Goal: Information Seeking & Learning: Understand process/instructions

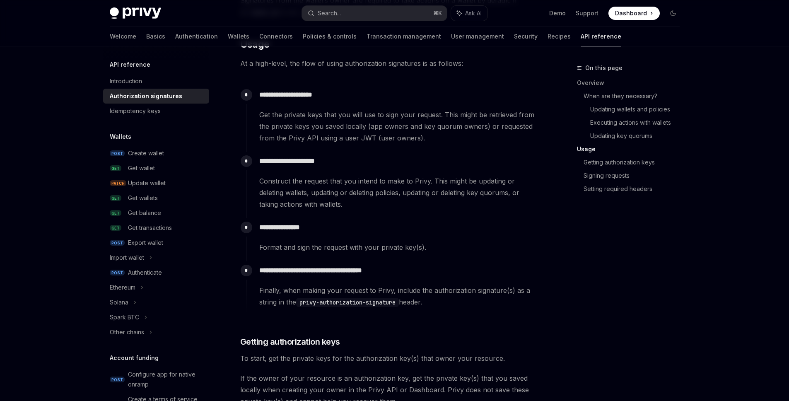
scroll to position [760, 0]
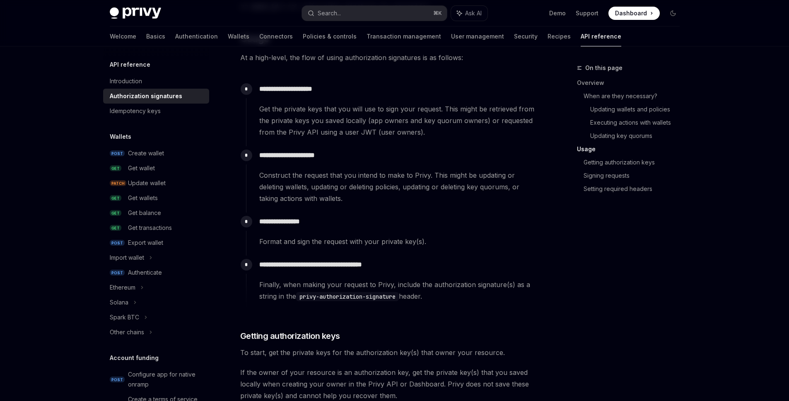
click at [521, 286] on span "Finally, when making your request to Privy, include the authorization signature…" at bounding box center [398, 290] width 279 height 23
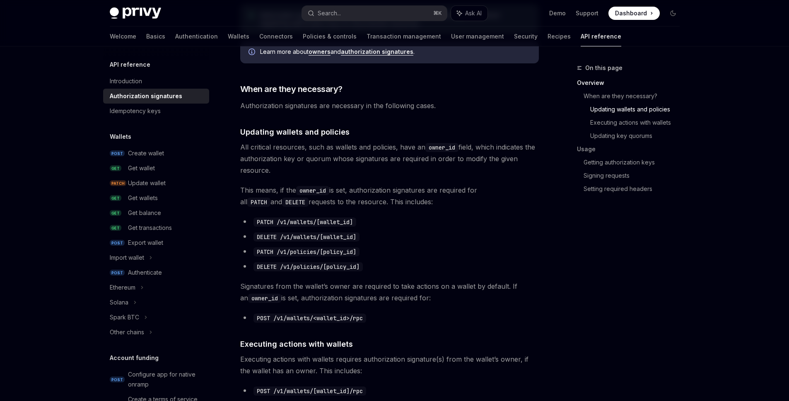
scroll to position [0, 0]
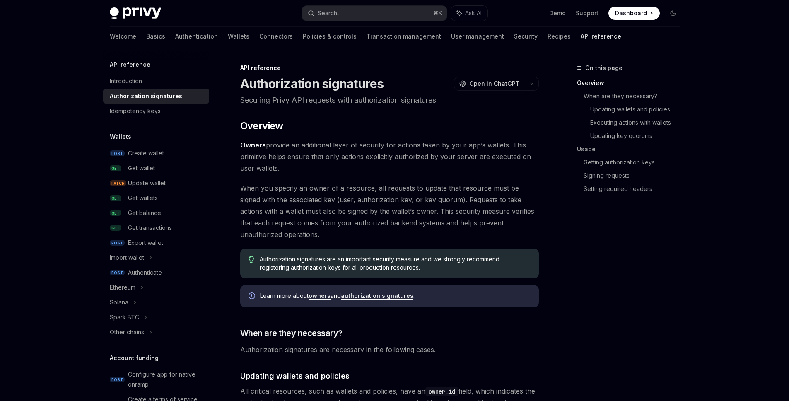
click at [285, 152] on span "Owners provide an additional layer of security for actions taken by your app’s …" at bounding box center [389, 156] width 299 height 35
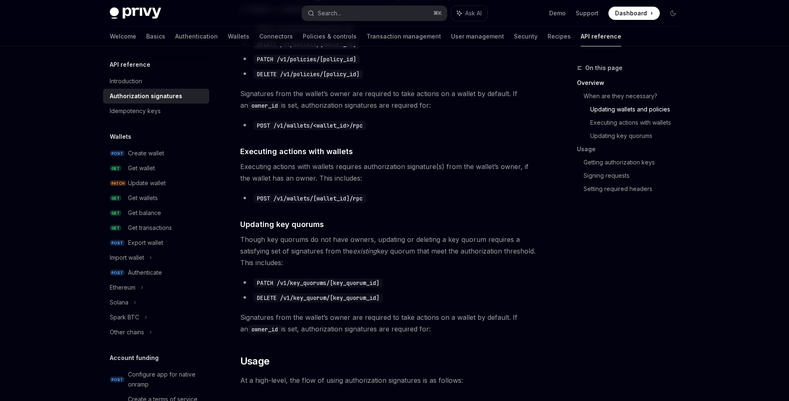
scroll to position [436, 0]
drag, startPoint x: 243, startPoint y: 170, endPoint x: 397, endPoint y: 169, distance: 154.2
click at [397, 169] on span "Executing actions with wallets requires authorization signature(s) from the wal…" at bounding box center [389, 173] width 299 height 23
click at [397, 174] on span "Executing actions with wallets requires authorization signature(s) from the wal…" at bounding box center [389, 173] width 299 height 23
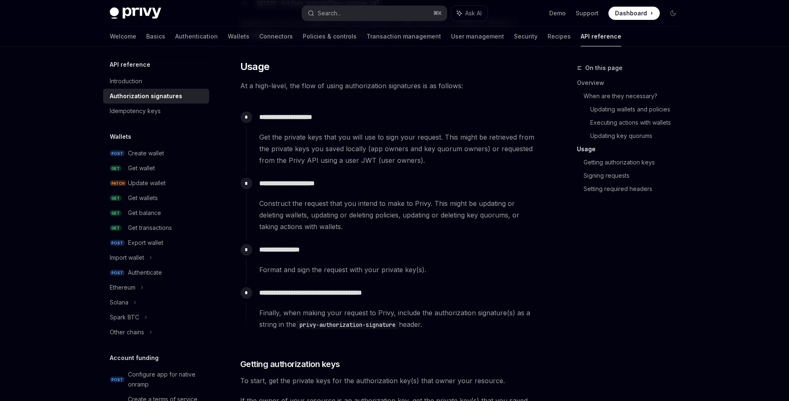
scroll to position [732, 0]
click at [305, 293] on p "**********" at bounding box center [398, 293] width 279 height 12
click at [304, 292] on p "**********" at bounding box center [398, 293] width 279 height 12
click at [375, 294] on p "**********" at bounding box center [398, 293] width 279 height 12
click at [382, 187] on p "**********" at bounding box center [398, 183] width 279 height 12
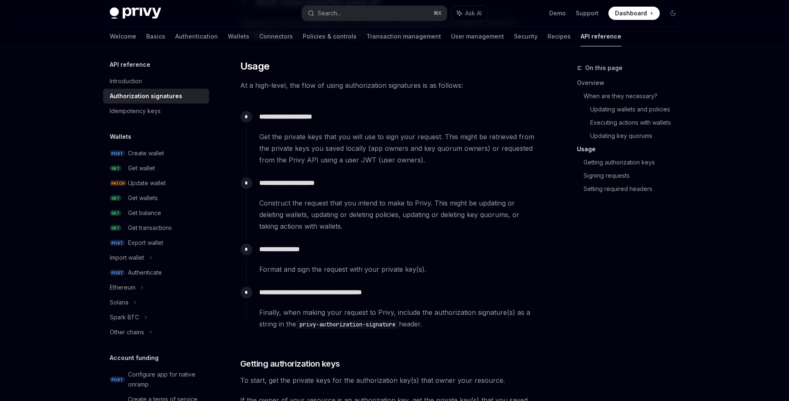
click at [248, 79] on div "​ Overview Owners provide an additional layer of security for actions taken by …" at bounding box center [389, 133] width 299 height 1491
drag, startPoint x: 240, startPoint y: 59, endPoint x: 375, endPoint y: 216, distance: 207.4
click at [369, 210] on div "​ Overview Owners provide an additional layer of security for actions taken by …" at bounding box center [389, 133] width 299 height 1491
click at [433, 334] on div "**********" at bounding box center [392, 310] width 293 height 55
click at [382, 320] on span "Finally, when making your request to Privy, include the authorization signature…" at bounding box center [398, 318] width 279 height 23
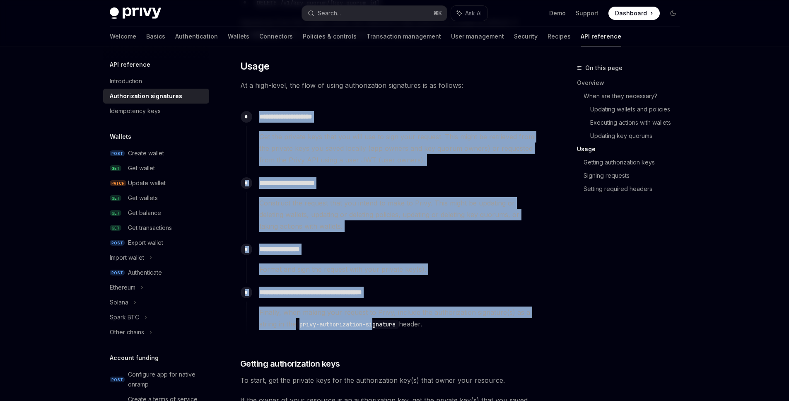
drag, startPoint x: 363, startPoint y: 310, endPoint x: 267, endPoint y: 102, distance: 229.7
click at [267, 102] on div "​ Overview Owners provide an additional layer of security for actions taken by …" at bounding box center [389, 133] width 299 height 1491
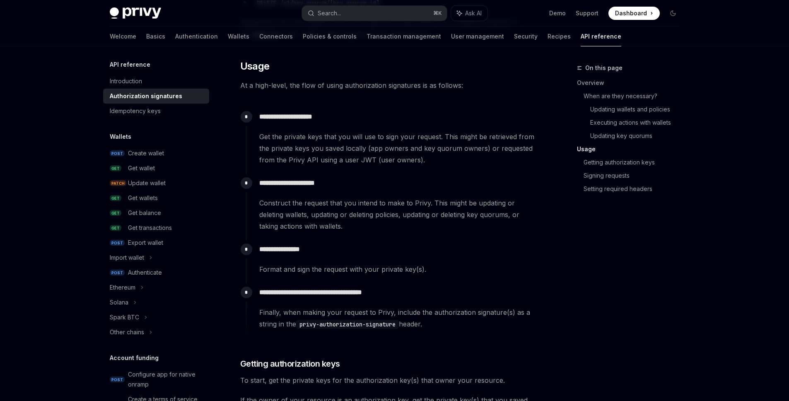
drag, startPoint x: 423, startPoint y: 283, endPoint x: 430, endPoint y: 289, distance: 9.4
click at [423, 283] on div "**********" at bounding box center [392, 306] width 293 height 46
drag, startPoint x: 451, startPoint y: 328, endPoint x: 243, endPoint y: 76, distance: 326.7
click at [243, 76] on div "​ Overview Owners provide an additional layer of security for actions taken by …" at bounding box center [389, 133] width 299 height 1491
copy div "**********"
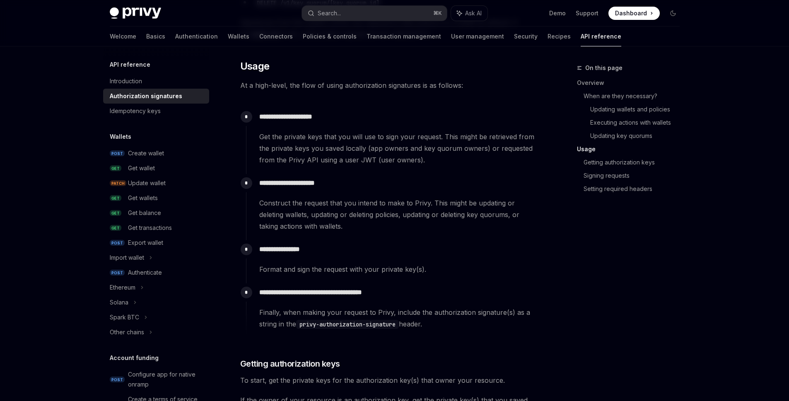
click at [361, 181] on p "**********" at bounding box center [398, 183] width 279 height 12
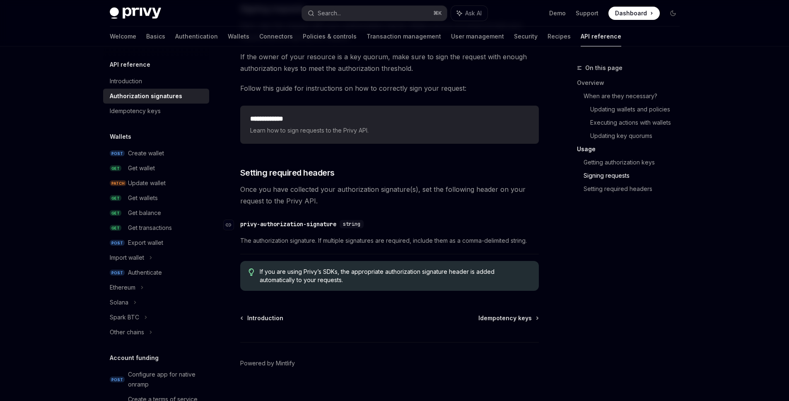
scroll to position [1332, 0]
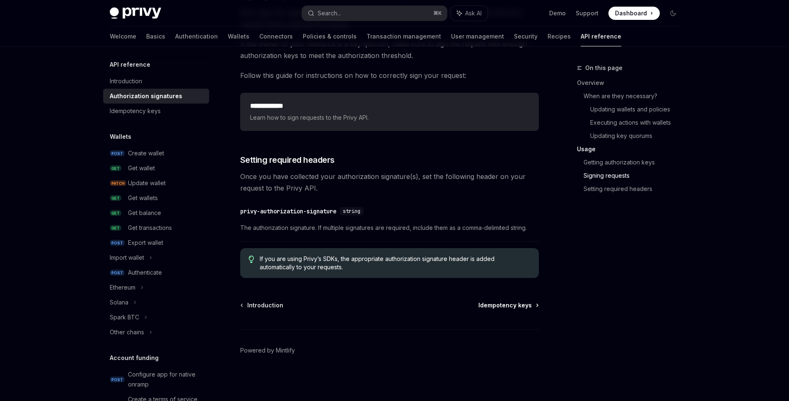
click at [528, 307] on span "Idempotency keys" at bounding box center [505, 305] width 53 height 8
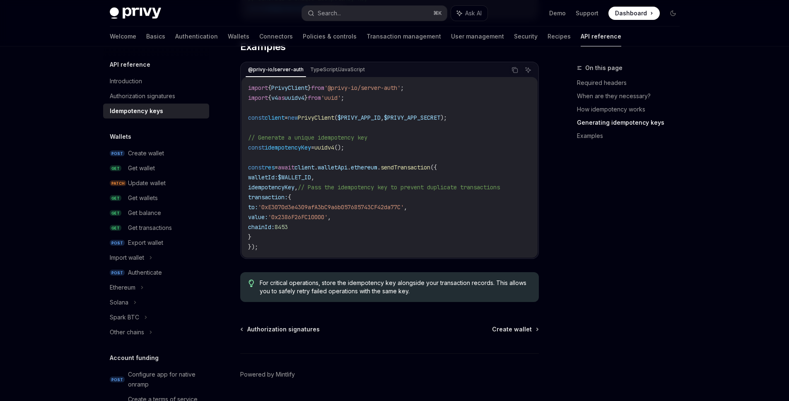
scroll to position [835, 0]
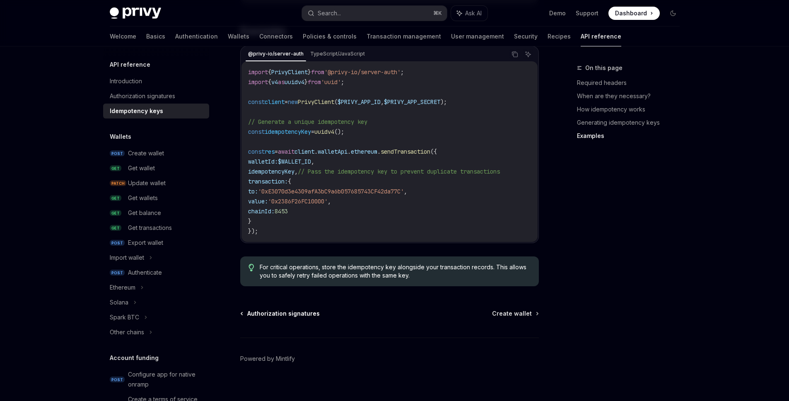
click at [314, 310] on span "Authorization signatures" at bounding box center [283, 314] width 73 height 8
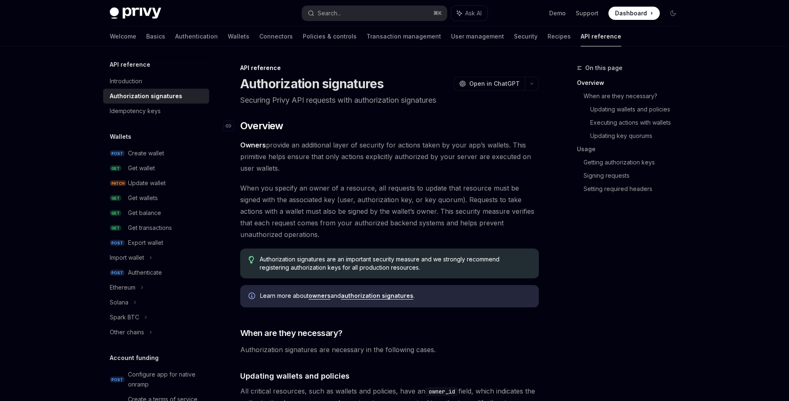
click at [320, 120] on h2 "​ Overview" at bounding box center [389, 125] width 299 height 13
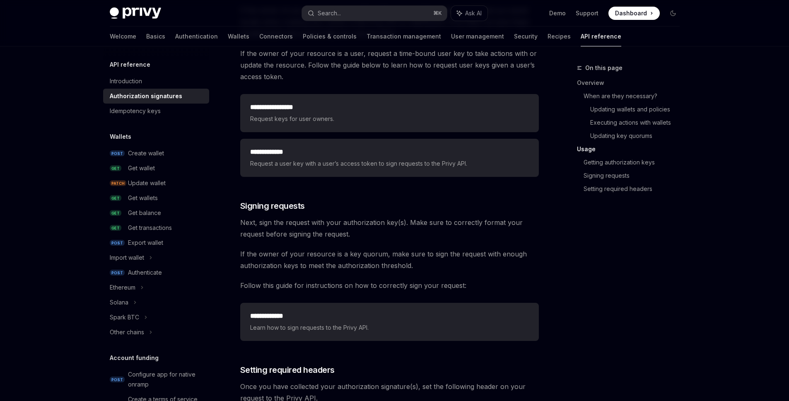
scroll to position [1177, 0]
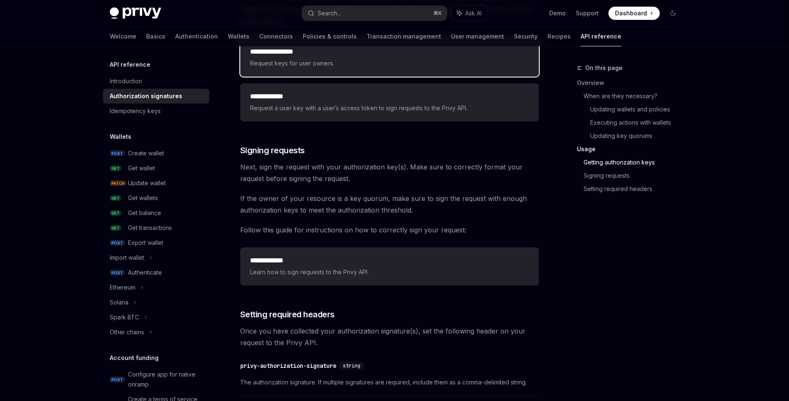
click at [313, 58] on span "Request keys for user owners." at bounding box center [389, 63] width 279 height 10
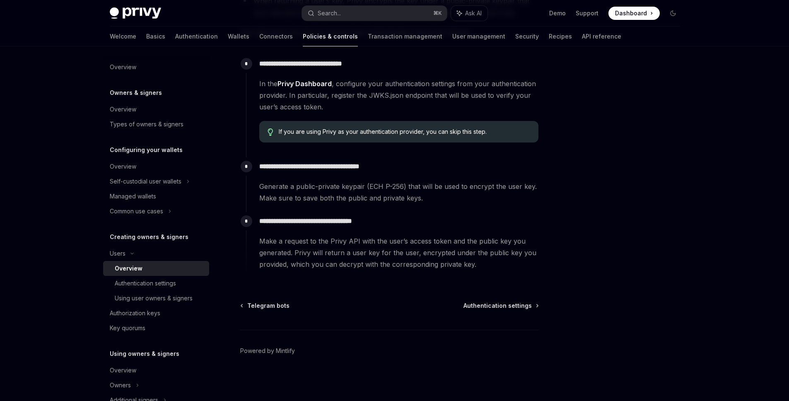
scroll to position [257, 0]
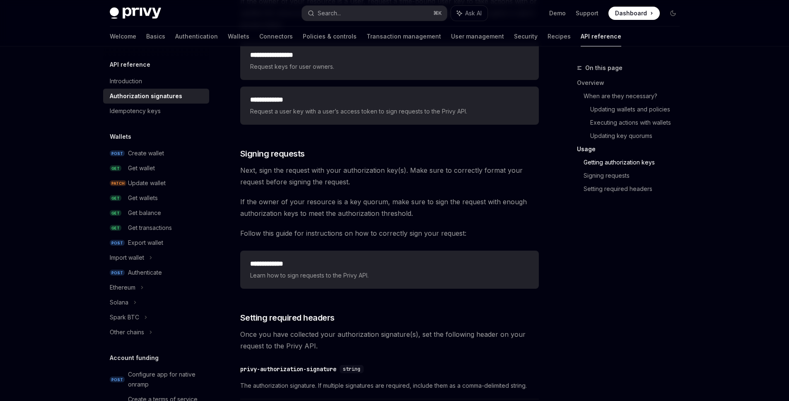
scroll to position [1177, 0]
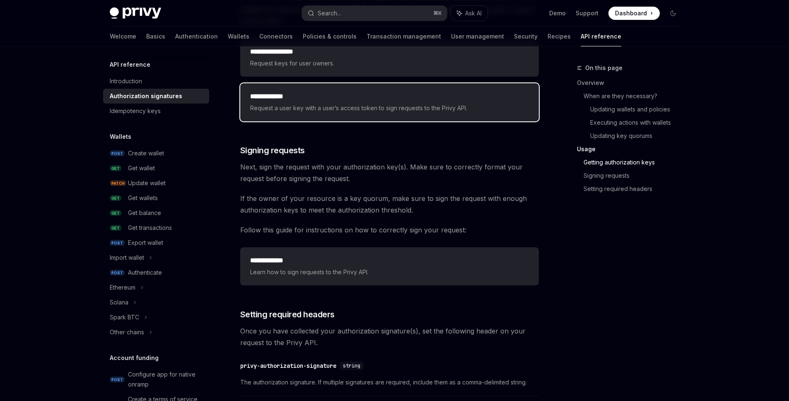
click at [325, 116] on div "**********" at bounding box center [389, 102] width 299 height 38
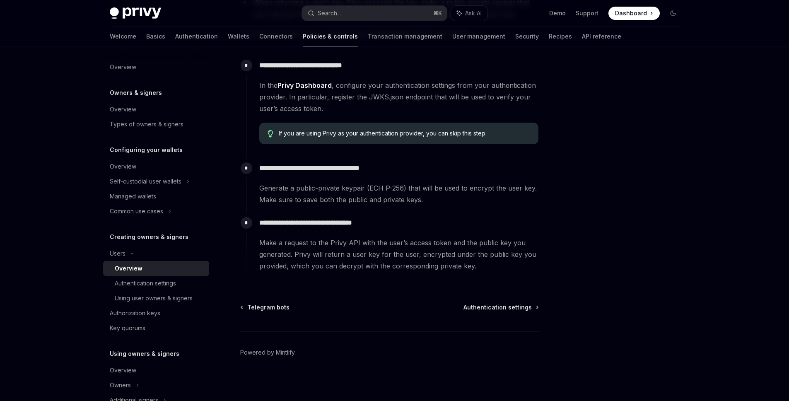
scroll to position [257, 0]
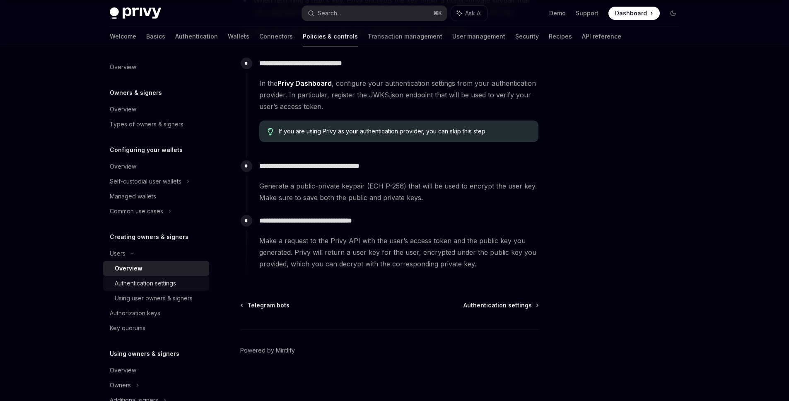
click at [161, 287] on div "Authentication settings" at bounding box center [145, 283] width 61 height 10
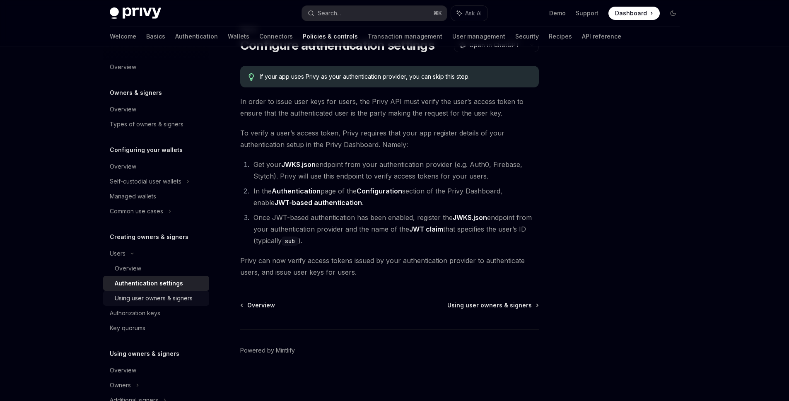
click at [172, 295] on div "Using user owners & signers" at bounding box center [154, 298] width 78 height 10
type textarea "*"
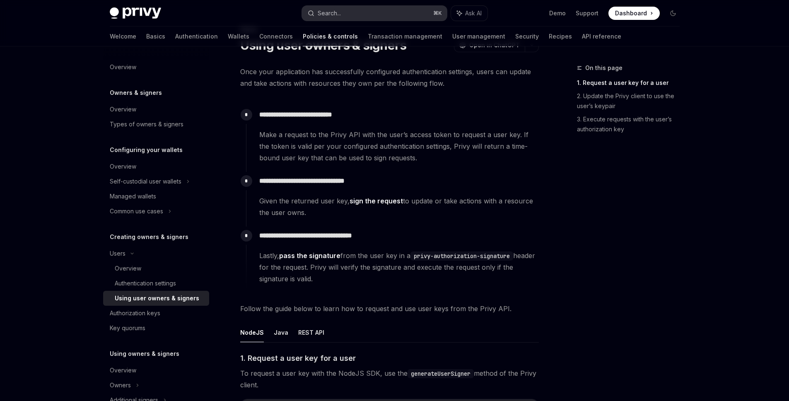
click at [336, 8] on div "Search..." at bounding box center [329, 13] width 23 height 10
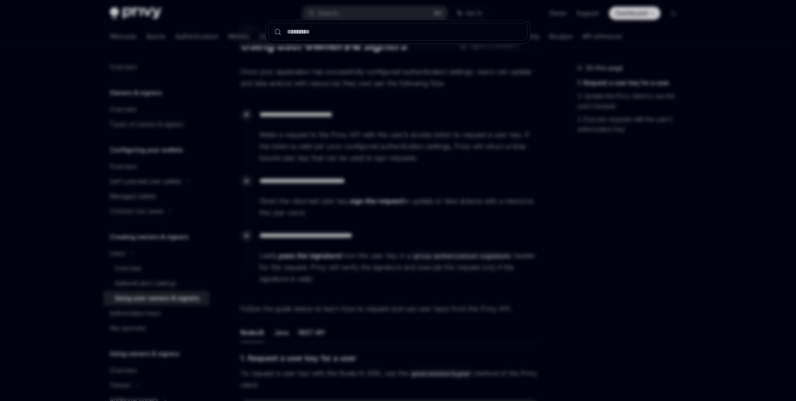
type input "****"
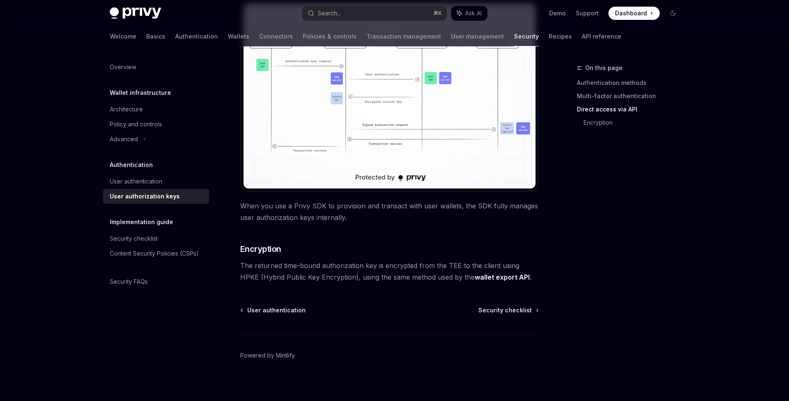
scroll to position [689, 0]
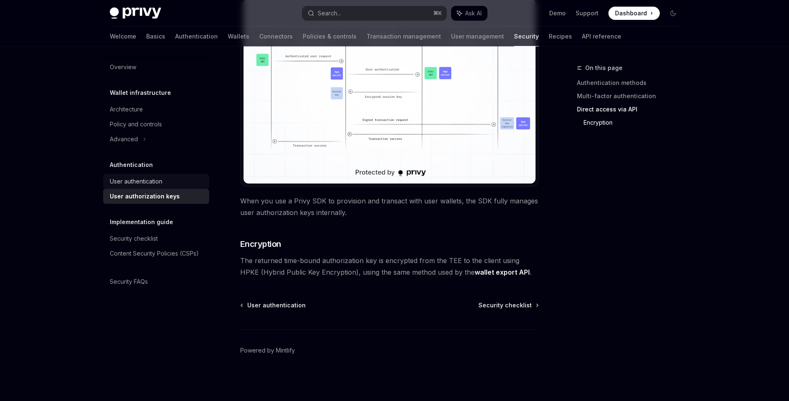
click at [151, 182] on div "User authentication" at bounding box center [136, 182] width 53 height 10
type textarea "*"
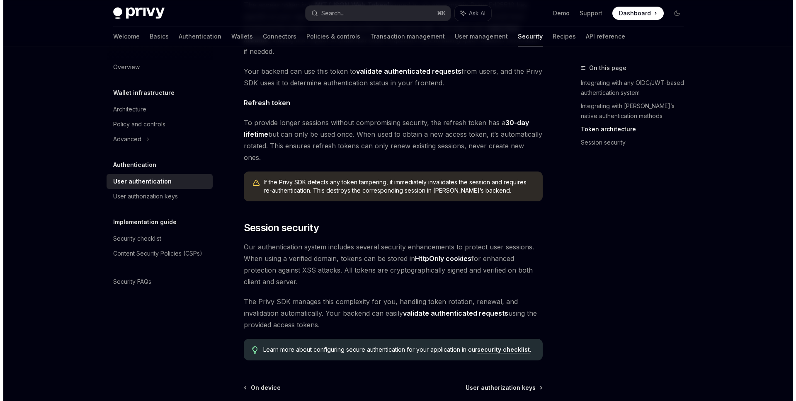
scroll to position [500, 0]
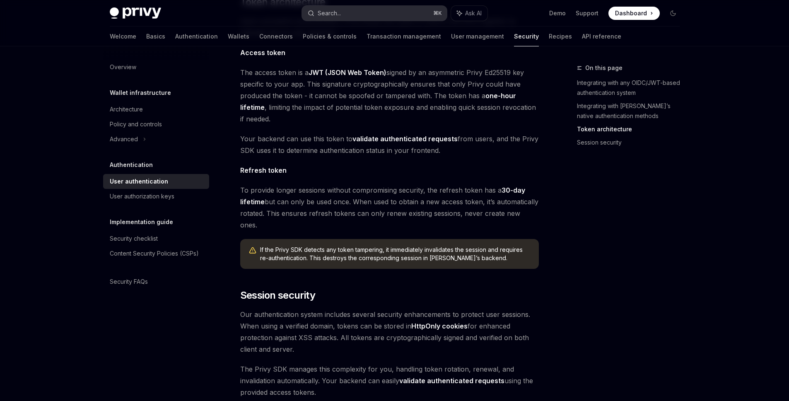
click at [369, 14] on button "Search... ⌘ K" at bounding box center [374, 13] width 145 height 15
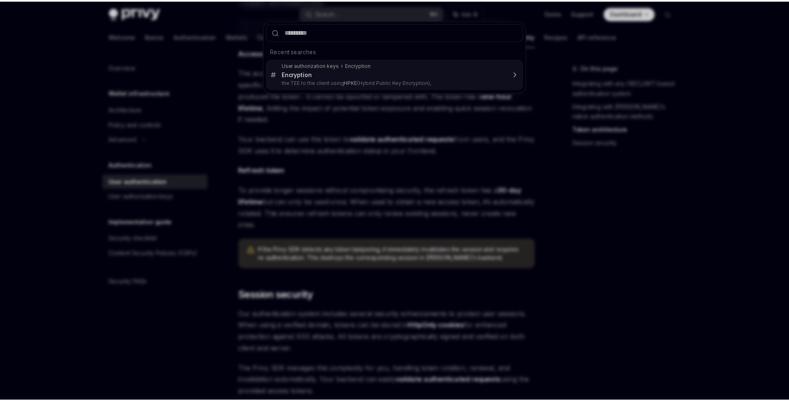
scroll to position [689, 0]
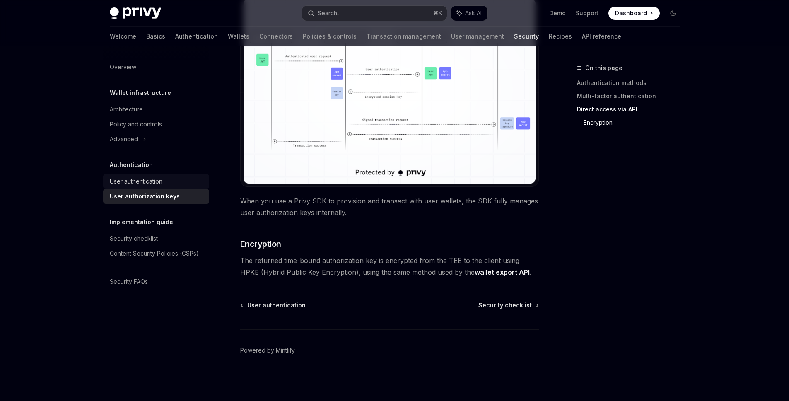
click at [130, 180] on div "User authentication" at bounding box center [136, 182] width 53 height 10
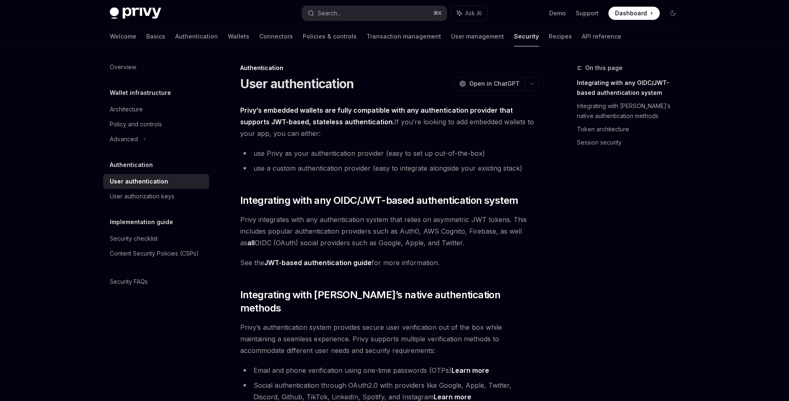
click at [130, 97] on h5 "Wallet infrastructure" at bounding box center [140, 93] width 61 height 10
drag, startPoint x: 131, startPoint y: 91, endPoint x: 131, endPoint y: 95, distance: 4.2
click at [131, 92] on h5 "Wallet infrastructure" at bounding box center [140, 93] width 61 height 10
click at [135, 116] on link "Architecture" at bounding box center [156, 109] width 106 height 15
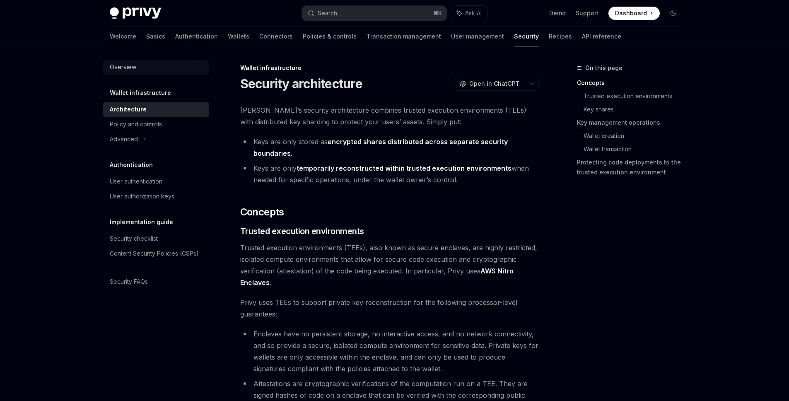
click at [131, 65] on div "Overview" at bounding box center [123, 67] width 27 height 10
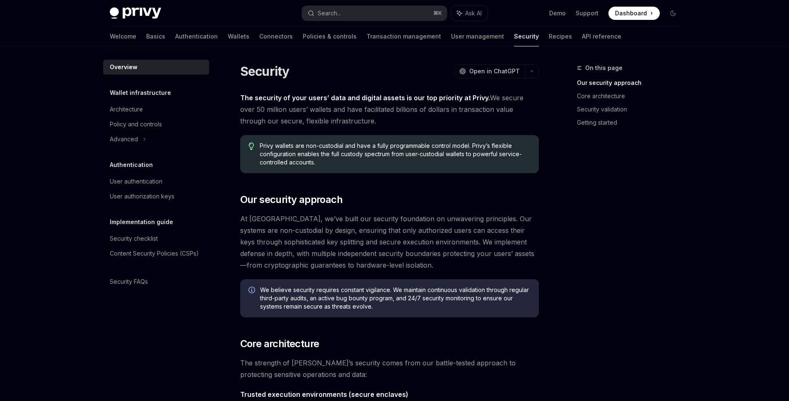
click at [147, 98] on h5 "Authentication" at bounding box center [140, 93] width 61 height 10
click at [147, 177] on div "User authentication" at bounding box center [136, 182] width 53 height 10
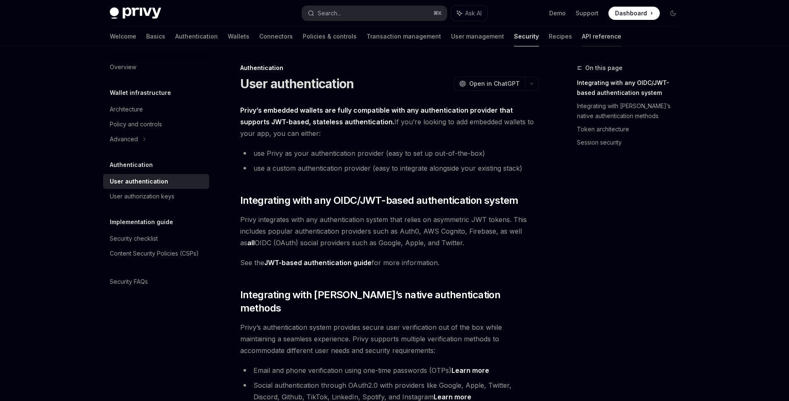
click at [582, 36] on link "API reference" at bounding box center [601, 37] width 39 height 20
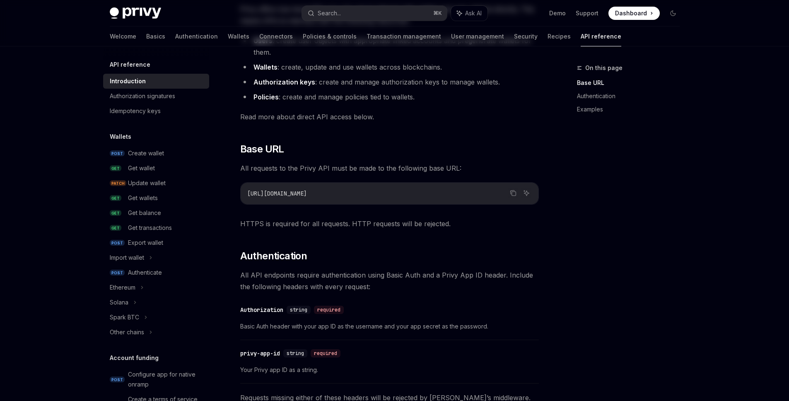
scroll to position [117, 0]
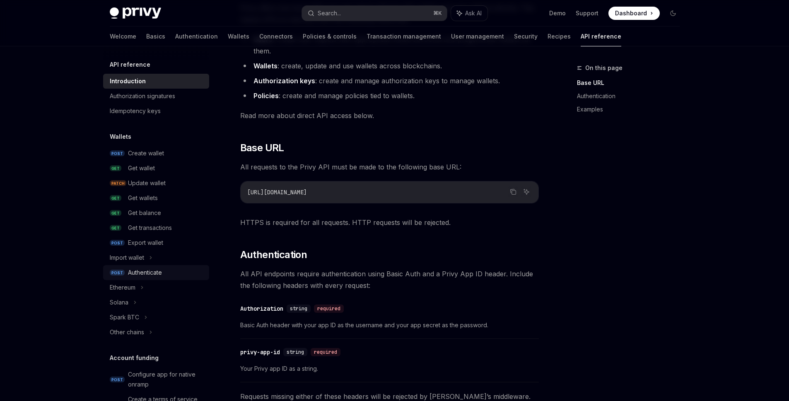
click at [177, 275] on div "Authenticate" at bounding box center [166, 273] width 76 height 10
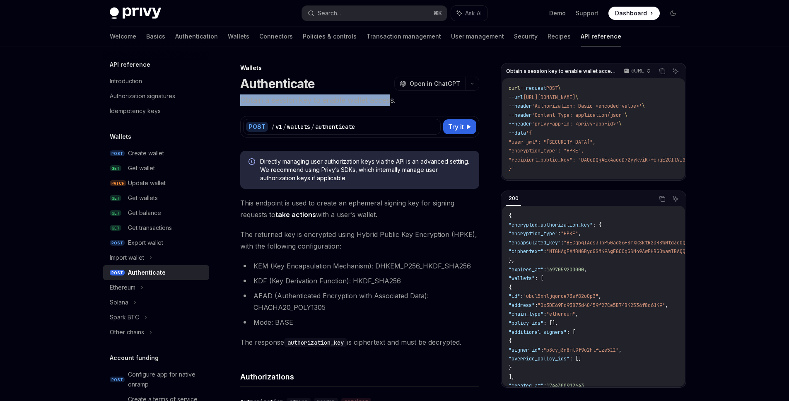
drag, startPoint x: 244, startPoint y: 102, endPoint x: 396, endPoint y: 102, distance: 152.1
click at [388, 210] on span "This endpoint is used to create an ephemeral signing key for signing requests t…" at bounding box center [359, 208] width 239 height 23
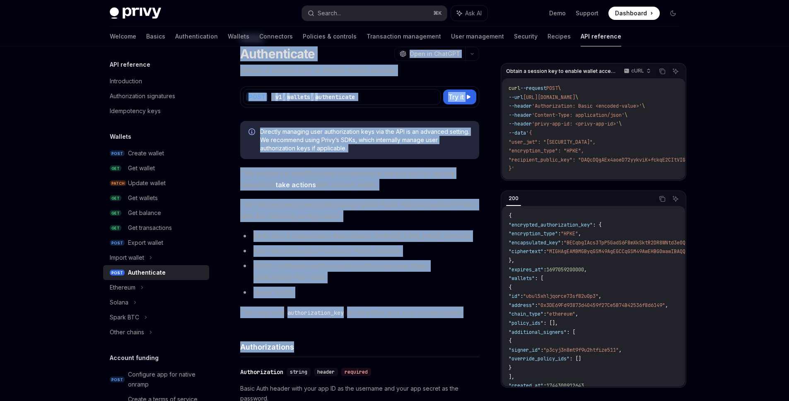
scroll to position [26, 0]
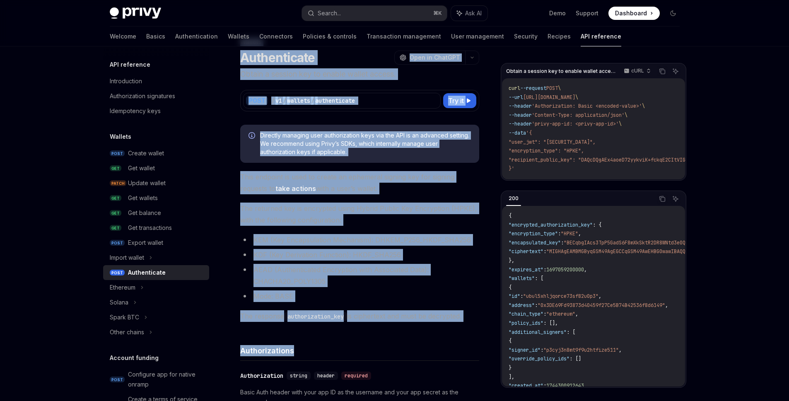
drag, startPoint x: 240, startPoint y: 66, endPoint x: 377, endPoint y: 349, distance: 313.6
click at [404, 175] on span "This endpoint is used to create an ephemeral signing key for signing requests t…" at bounding box center [359, 182] width 239 height 23
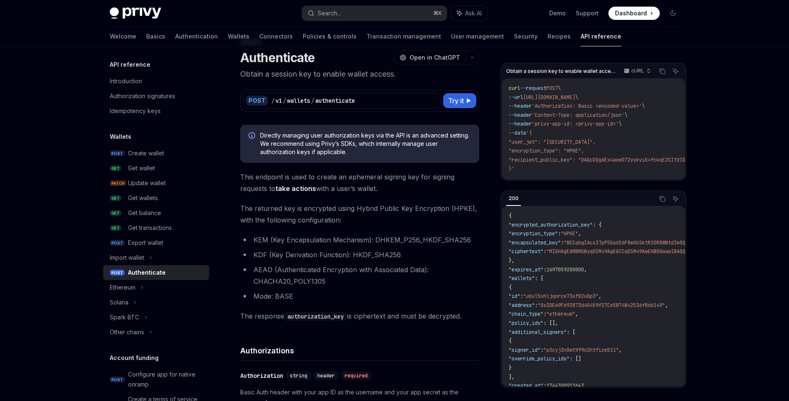
click at [479, 99] on div "POST / v1 / wallets / authenticate Try it" at bounding box center [359, 101] width 239 height 22
click at [472, 99] on button "Try it" at bounding box center [459, 100] width 33 height 15
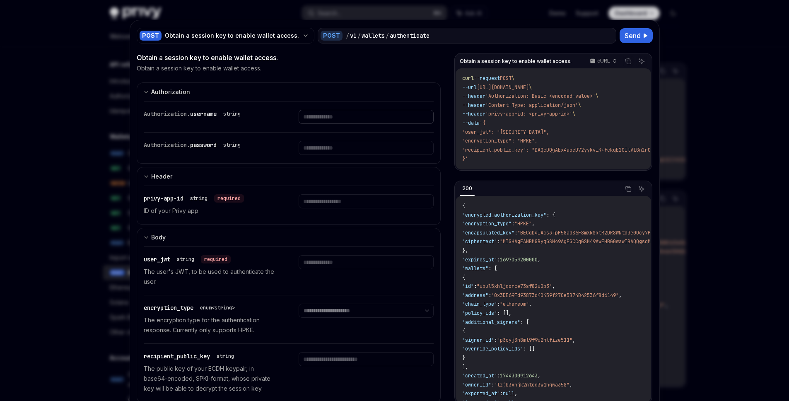
click at [388, 120] on input "text" at bounding box center [366, 117] width 135 height 14
click at [361, 139] on div "Authorization. password string" at bounding box center [289, 148] width 290 height 31
click at [356, 124] on input "text" at bounding box center [366, 117] width 135 height 14
click at [334, 122] on input "text" at bounding box center [366, 117] width 135 height 14
drag, startPoint x: 336, startPoint y: 144, endPoint x: 337, endPoint y: 148, distance: 4.2
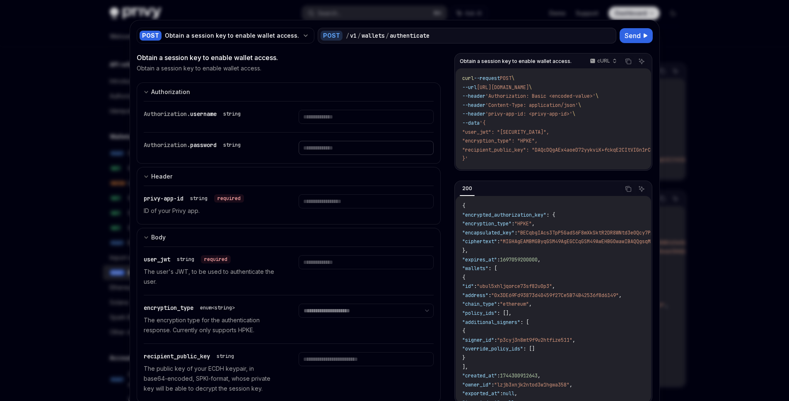
click at [337, 124] on input "text" at bounding box center [366, 117] width 135 height 14
click at [342, 192] on div "privy-app-id string required ID of your Privy app." at bounding box center [289, 205] width 290 height 38
click at [344, 124] on input "text" at bounding box center [366, 117] width 135 height 14
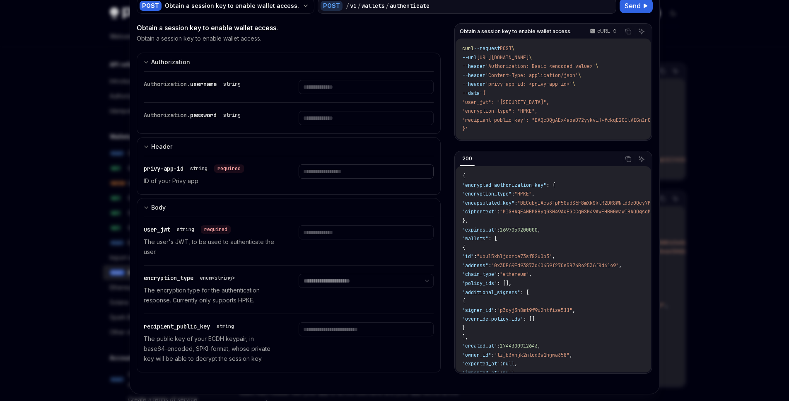
scroll to position [43, 0]
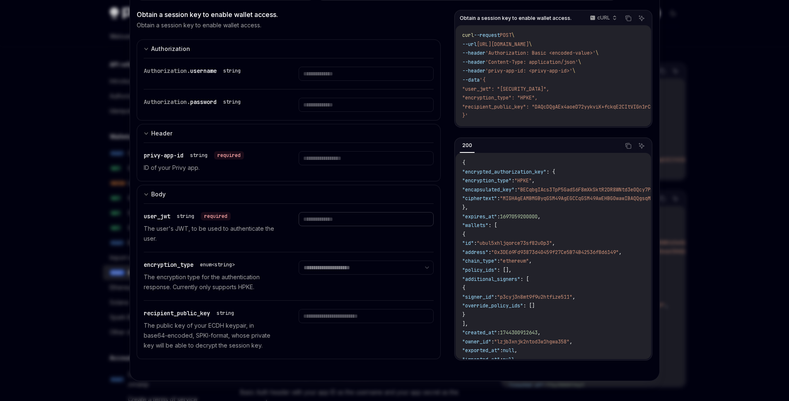
click at [344, 81] on input "text" at bounding box center [366, 74] width 135 height 14
click at [351, 258] on div "**********" at bounding box center [289, 276] width 290 height 48
click at [351, 269] on select "**********" at bounding box center [366, 268] width 135 height 14
click at [351, 283] on div "**********" at bounding box center [366, 276] width 135 height 31
click at [339, 81] on input "text" at bounding box center [366, 74] width 135 height 14
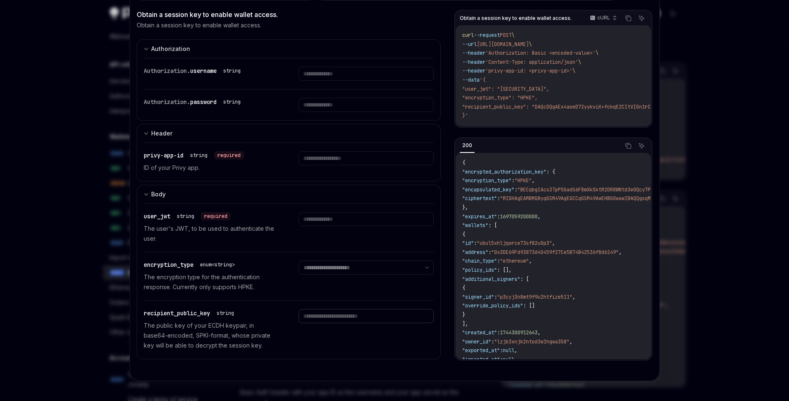
click at [339, 81] on input "text" at bounding box center [366, 74] width 135 height 14
click at [316, 284] on div "**********" at bounding box center [366, 276] width 135 height 31
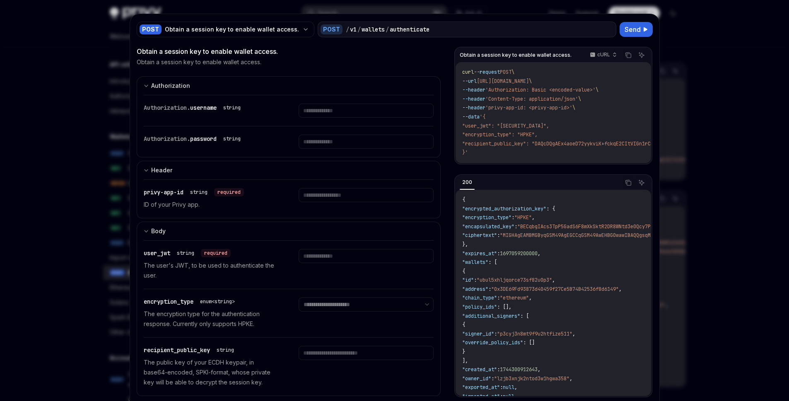
scroll to position [0, 0]
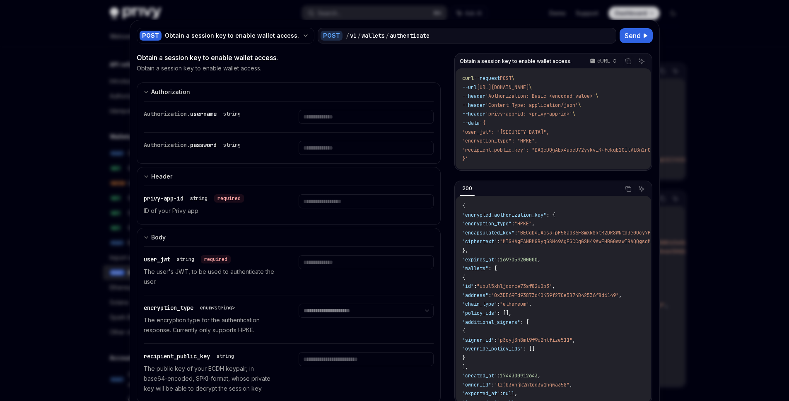
click at [726, 131] on div at bounding box center [394, 200] width 789 height 401
type textarea "*"
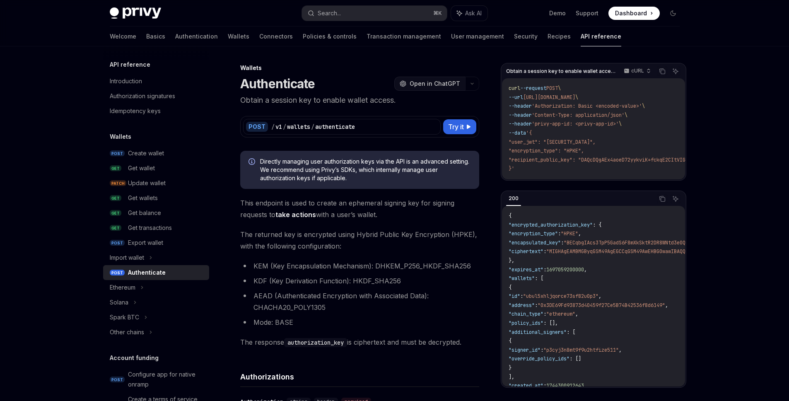
click at [426, 84] on span "Open in ChatGPT" at bounding box center [435, 84] width 51 height 8
